Goal: Task Accomplishment & Management: Manage account settings

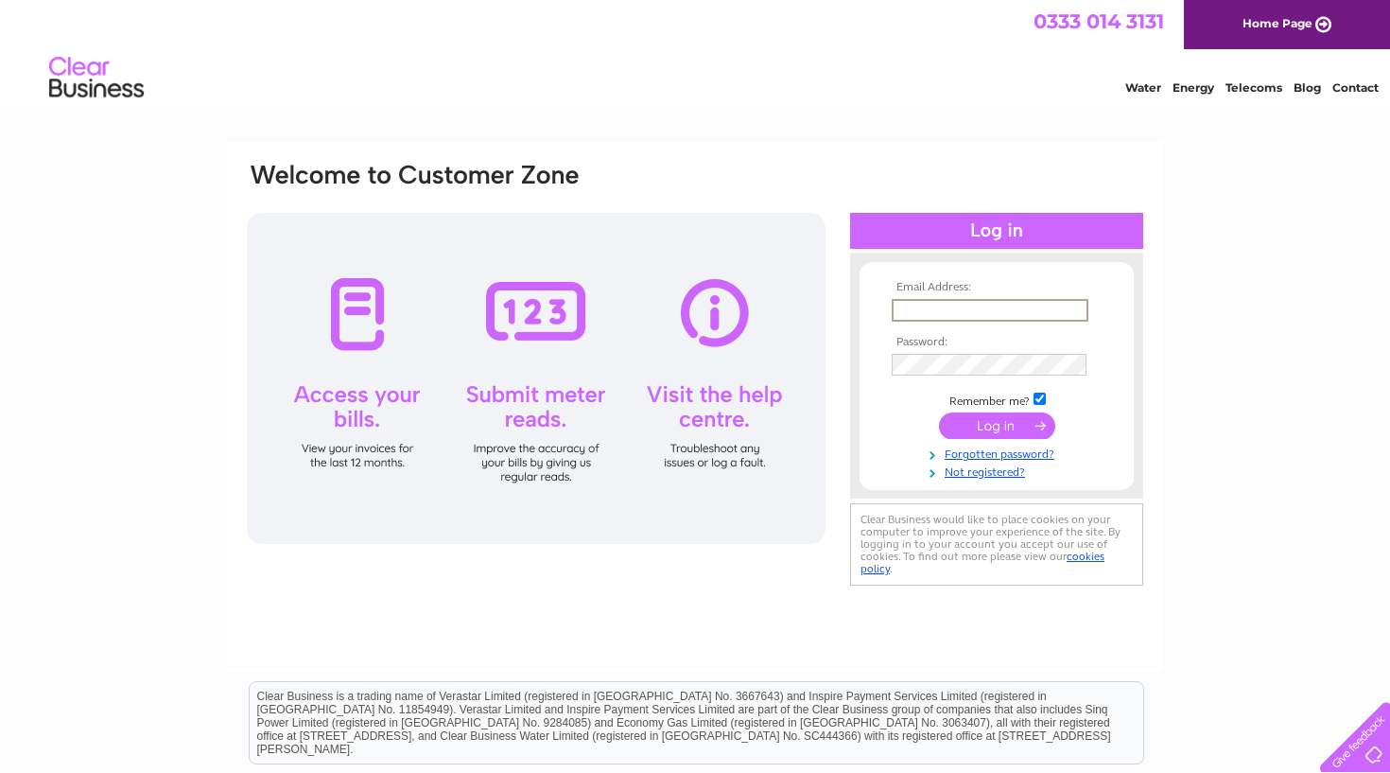
type input "[EMAIL_ADDRESS][DOMAIN_NAME]"
click at [996, 429] on input "submit" at bounding box center [997, 425] width 116 height 26
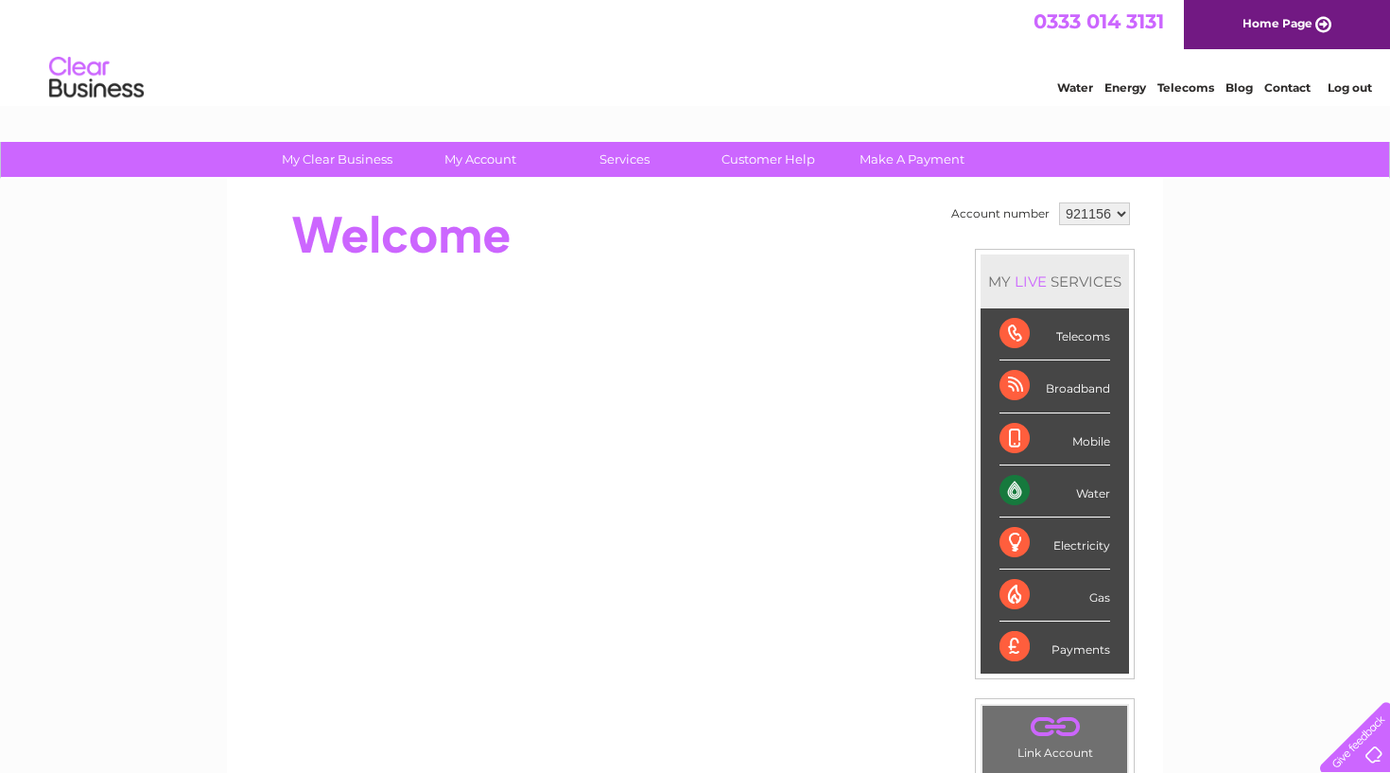
click at [1072, 492] on div "Water" at bounding box center [1054, 491] width 111 height 52
click at [1101, 495] on div "Water" at bounding box center [1054, 491] width 111 height 52
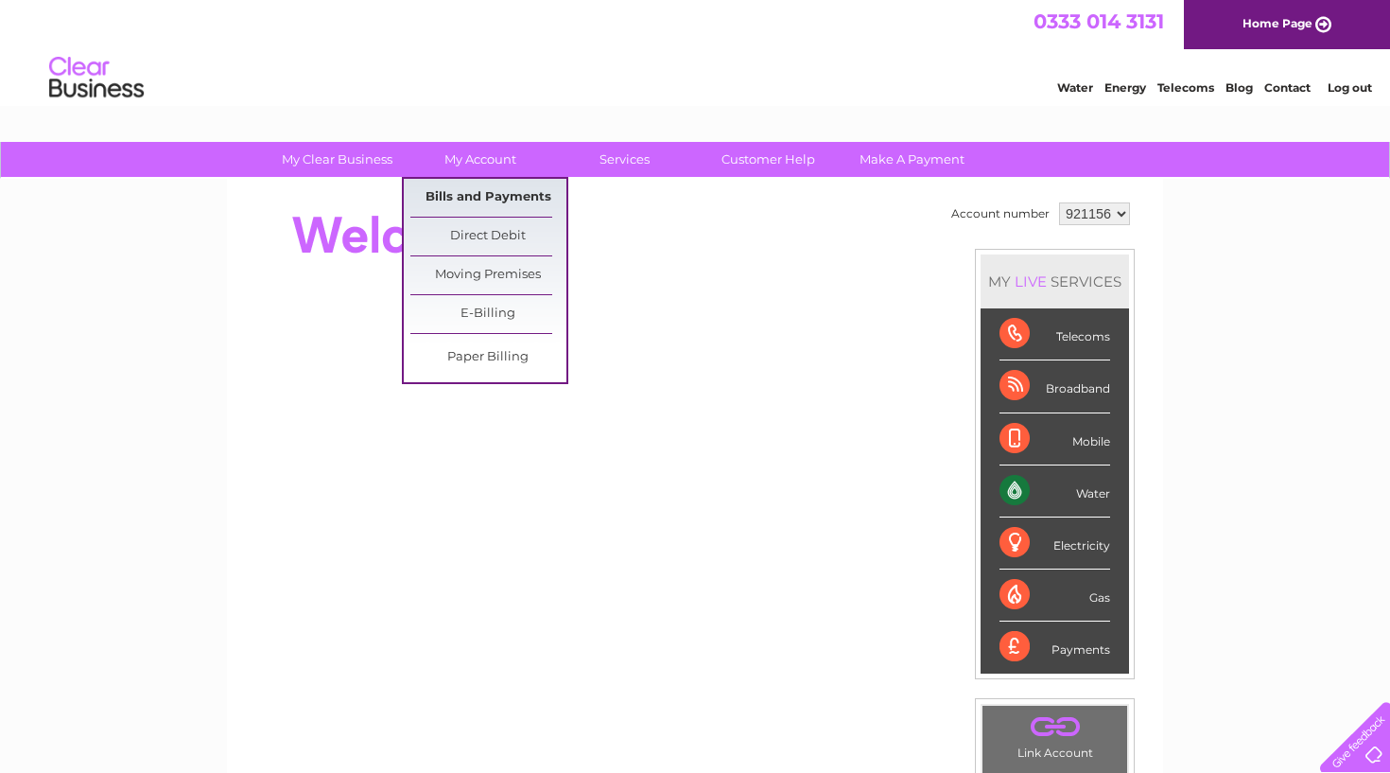
click at [479, 194] on link "Bills and Payments" at bounding box center [488, 198] width 156 height 38
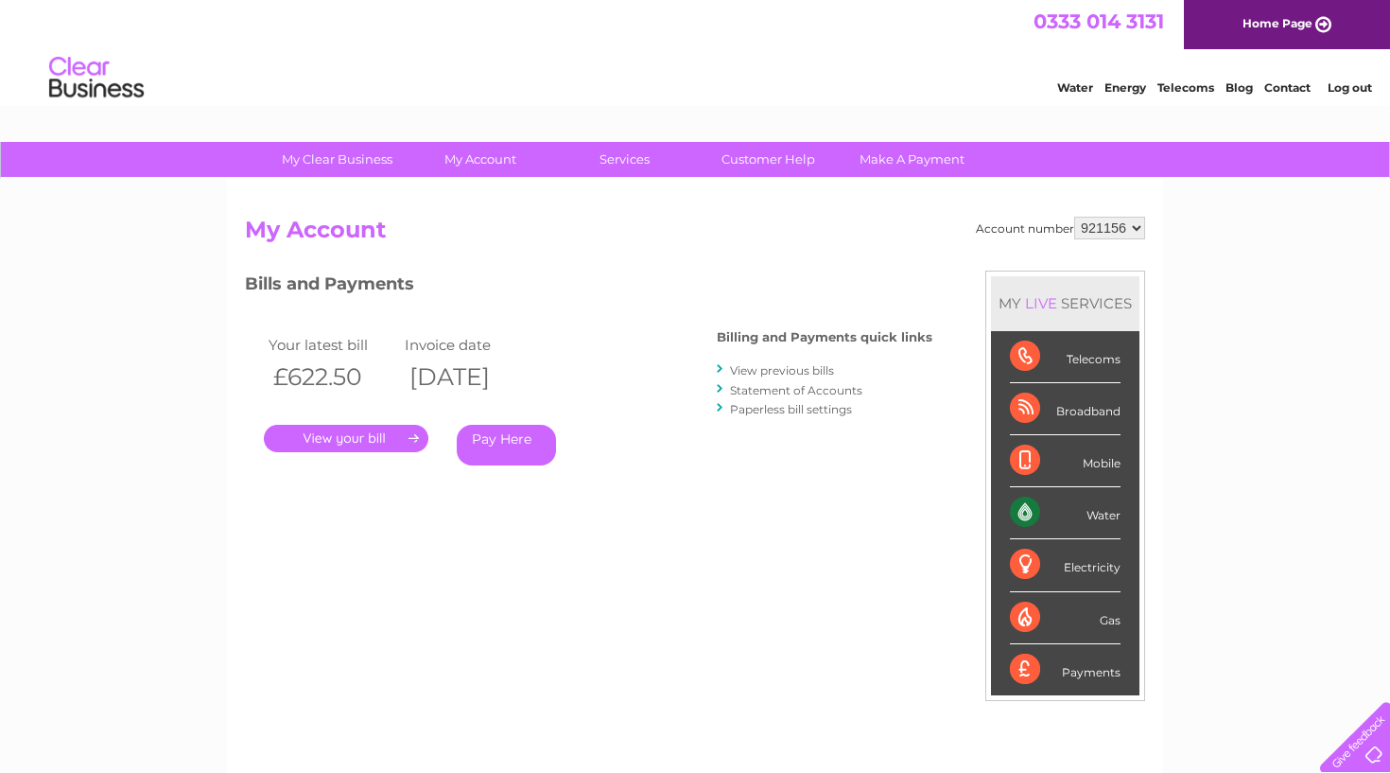
click at [374, 439] on link "." at bounding box center [346, 438] width 165 height 27
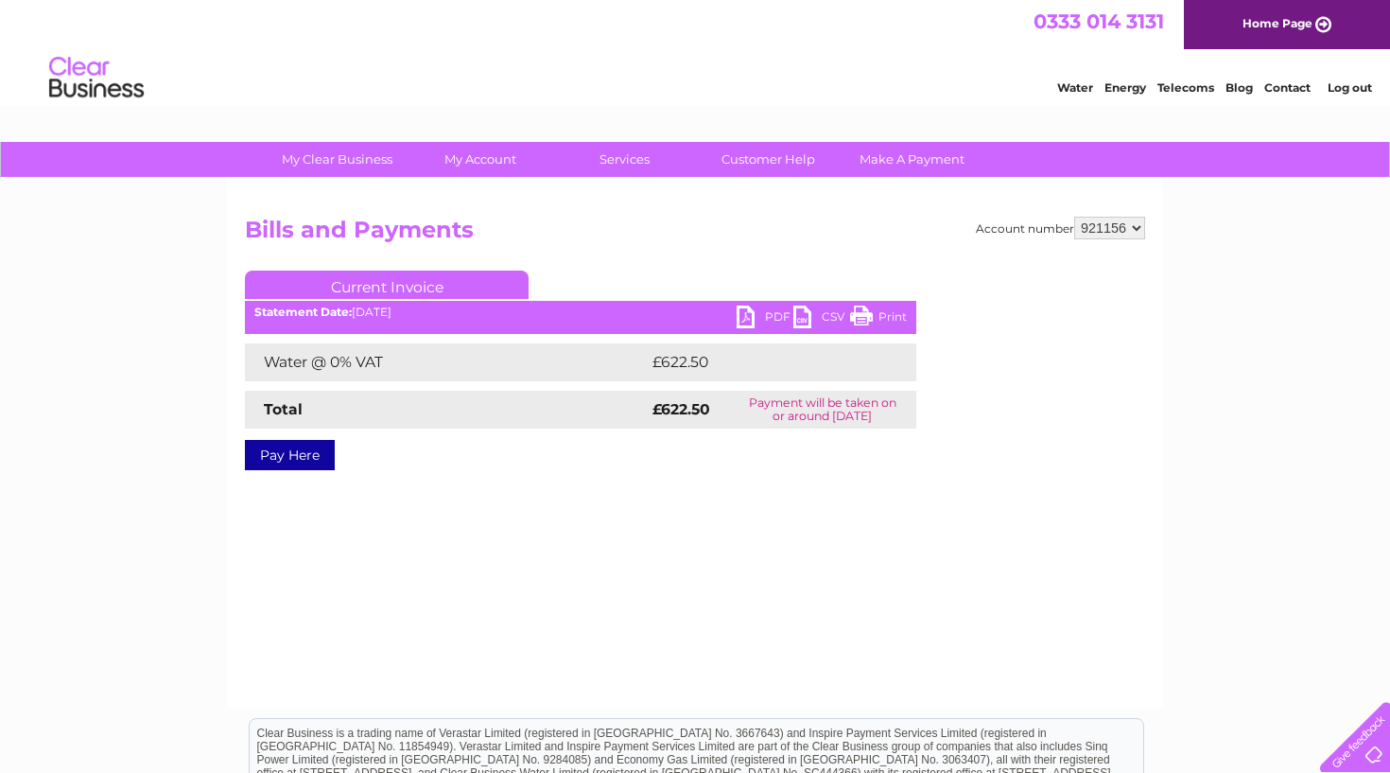
click at [746, 322] on link "PDF" at bounding box center [765, 318] width 57 height 27
click at [1360, 87] on link "Log out" at bounding box center [1350, 87] width 44 height 14
